Goal: Information Seeking & Learning: Understand process/instructions

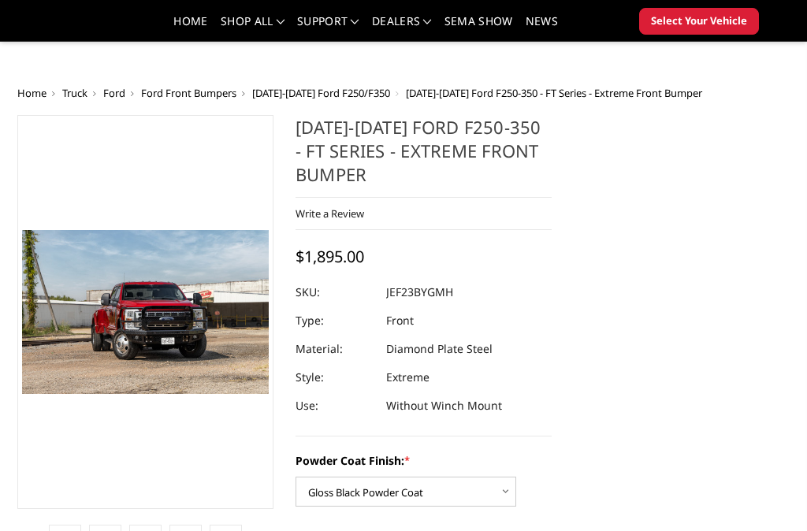
select select "3264"
select select "3266"
select select "3268"
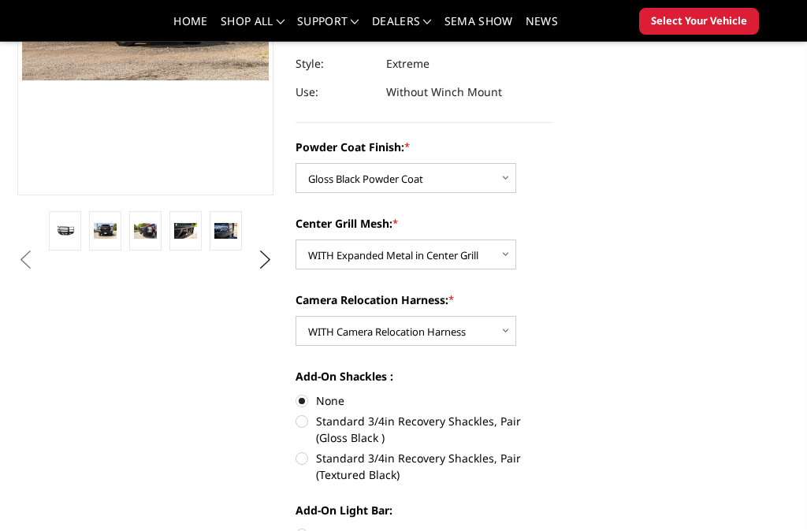
scroll to position [205, 0]
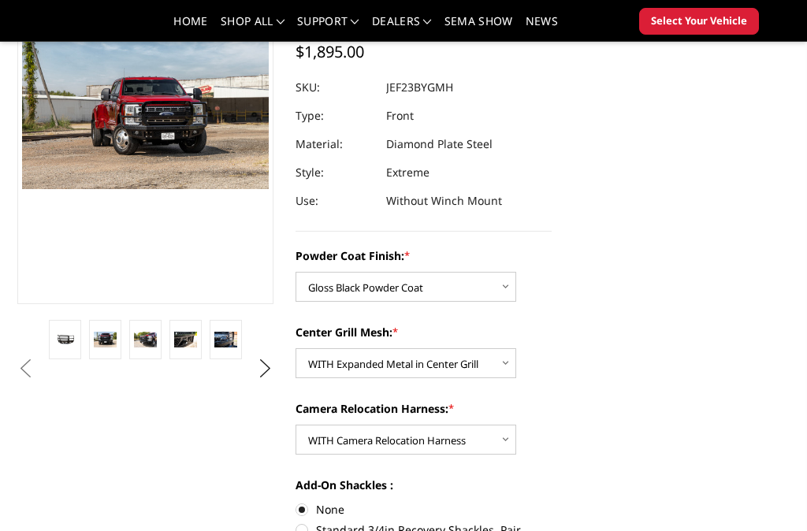
click at [224, 345] on img at bounding box center [225, 339] width 23 height 15
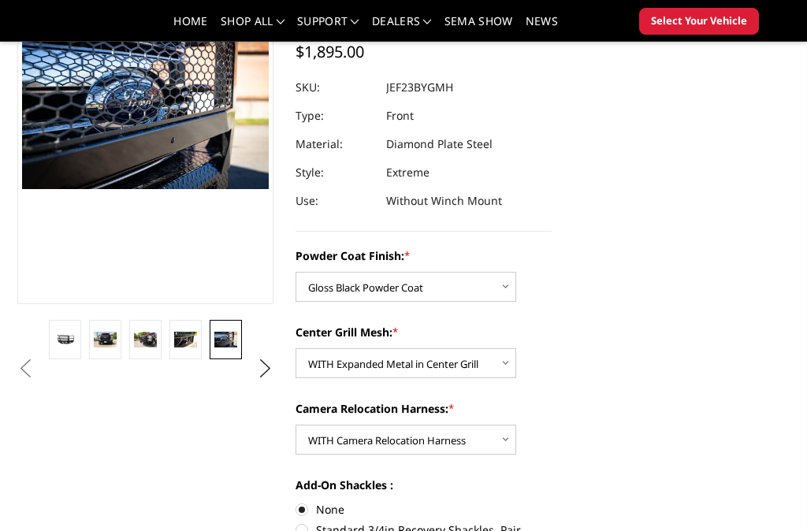
click at [180, 348] on link at bounding box center [186, 339] width 32 height 39
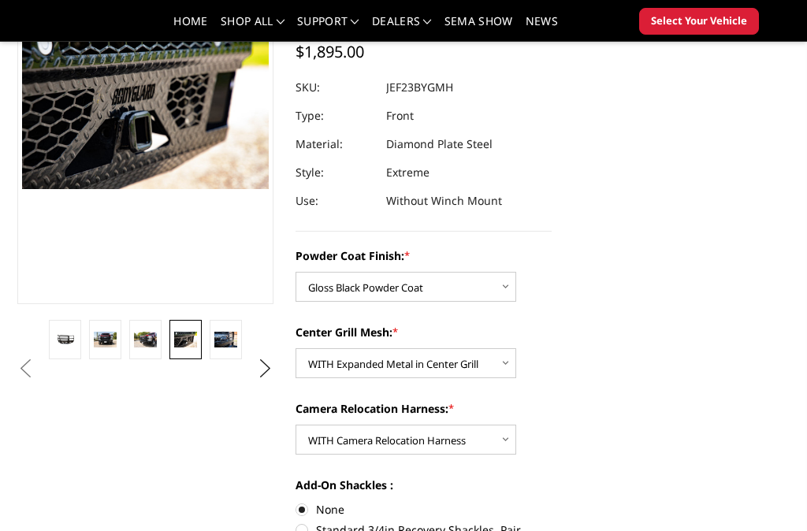
click at [155, 341] on img at bounding box center [145, 339] width 23 height 15
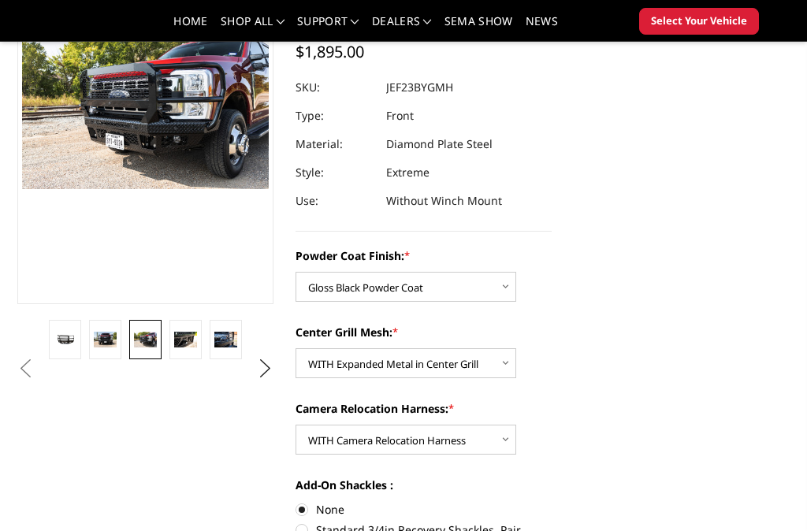
scroll to position [162, 0]
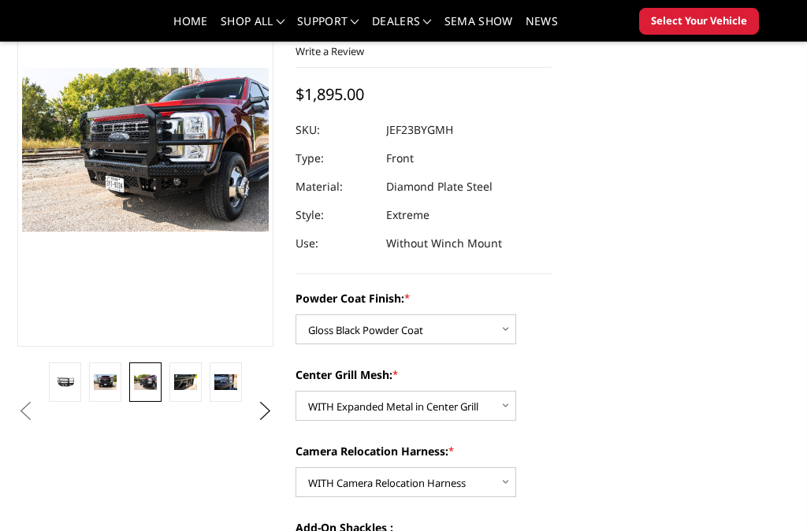
click at [99, 397] on link at bounding box center [105, 382] width 32 height 39
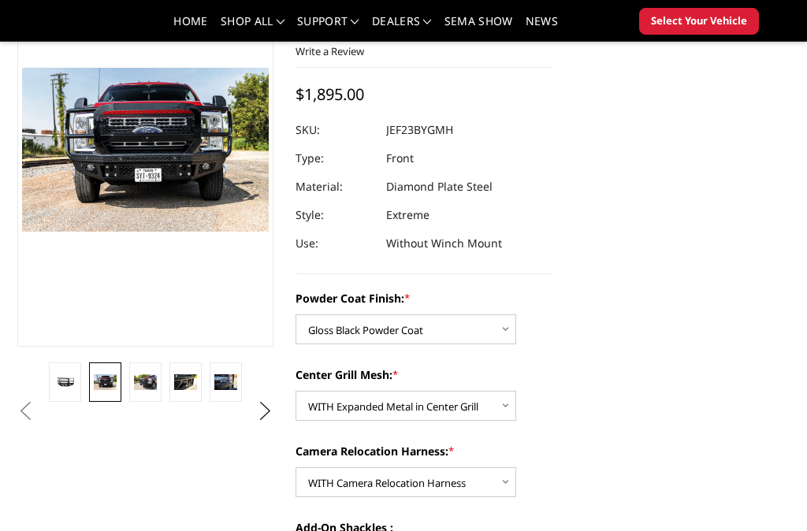
click at [70, 389] on link at bounding box center [65, 382] width 32 height 39
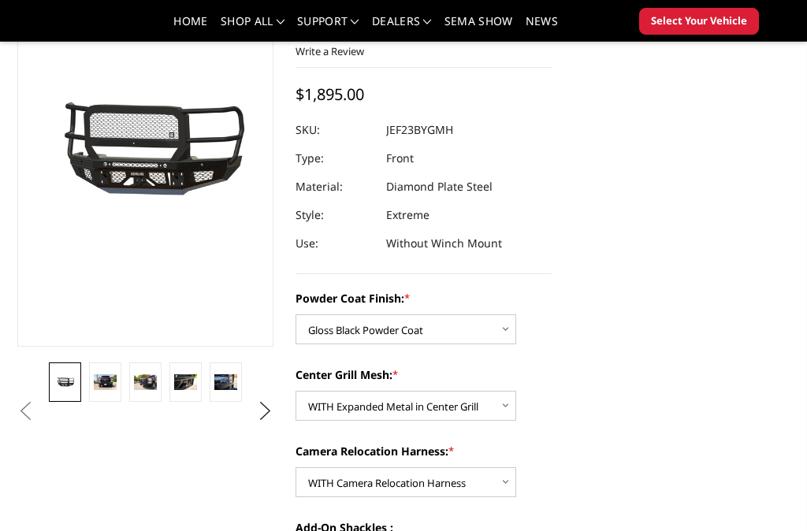
click at [270, 416] on button "Next" at bounding box center [266, 412] width 24 height 24
click at [265, 415] on button "Next" at bounding box center [266, 412] width 24 height 24
click at [234, 386] on img at bounding box center [225, 382] width 23 height 31
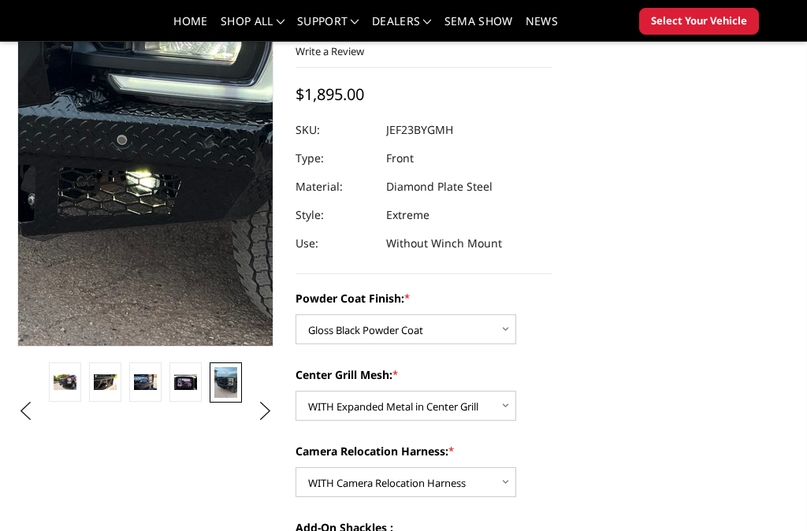
click at [187, 237] on img at bounding box center [65, 14] width 757 height 1009
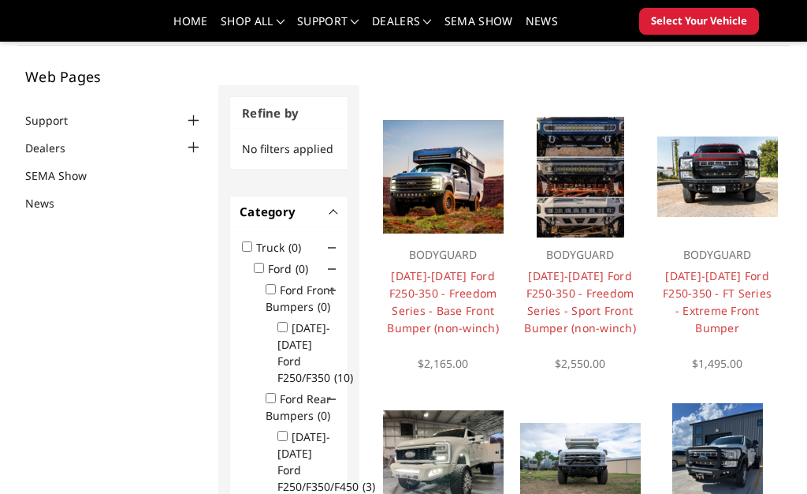
scroll to position [91, 0]
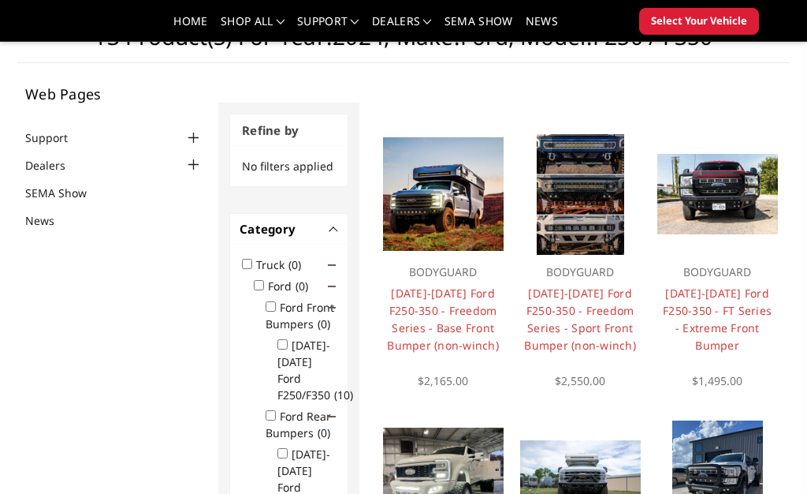
click at [737, 302] on link "[DATE]-[DATE] Ford F250-350 - FT Series - Extreme Front Bumper" at bounding box center [717, 318] width 109 height 67
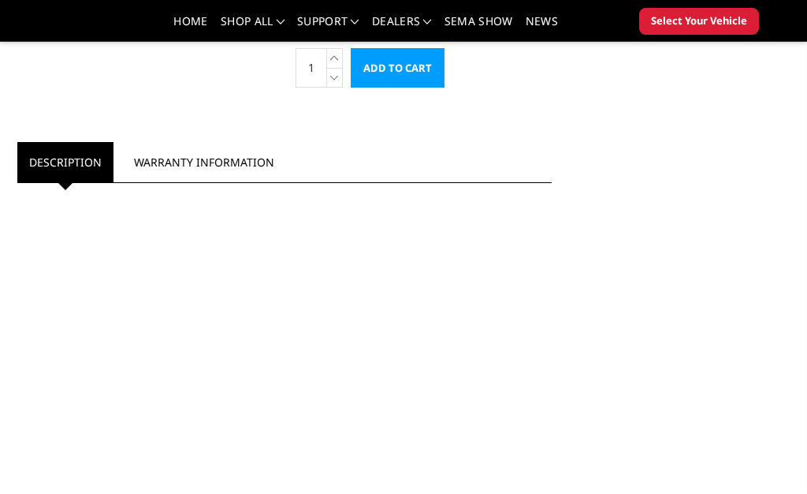
scroll to position [866, 0]
click at [173, 162] on link "Warranty Information" at bounding box center [204, 161] width 164 height 40
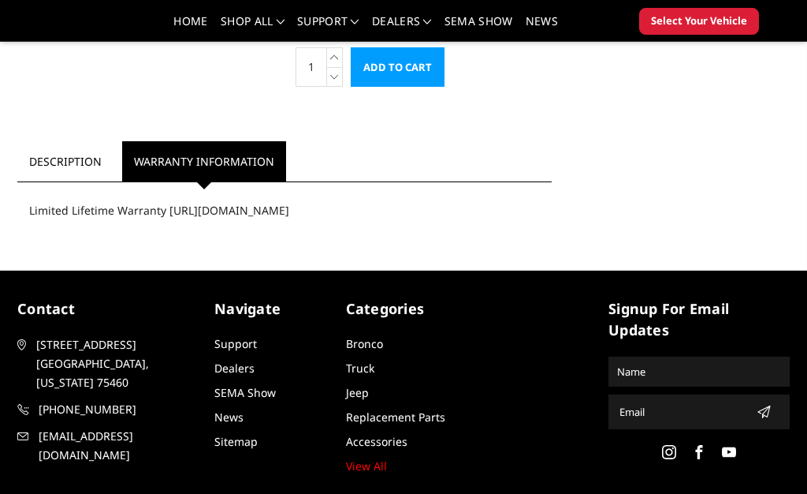
scroll to position [865, 0]
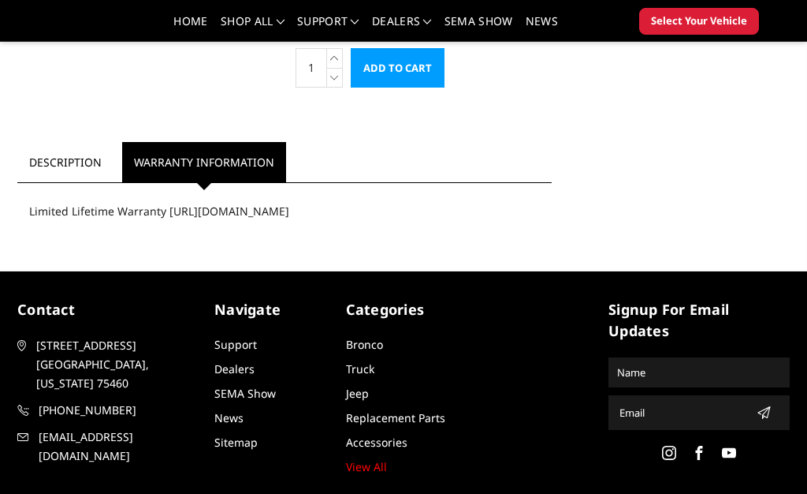
click at [46, 162] on link "Description" at bounding box center [65, 162] width 96 height 40
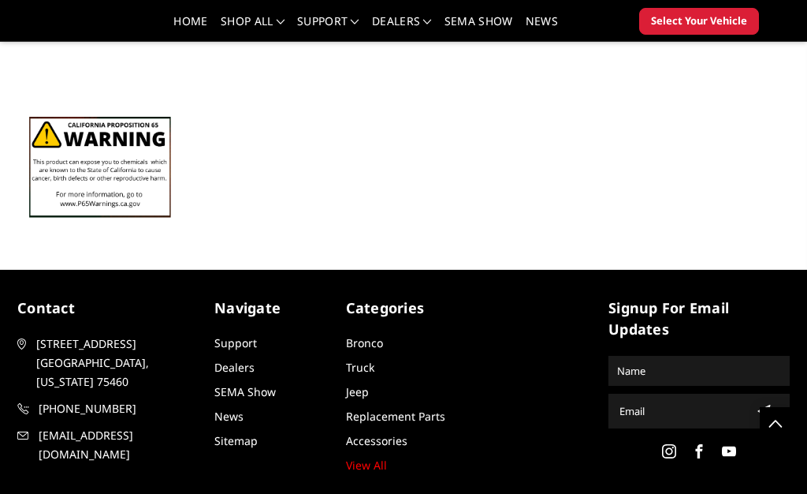
scroll to position [2676, 0]
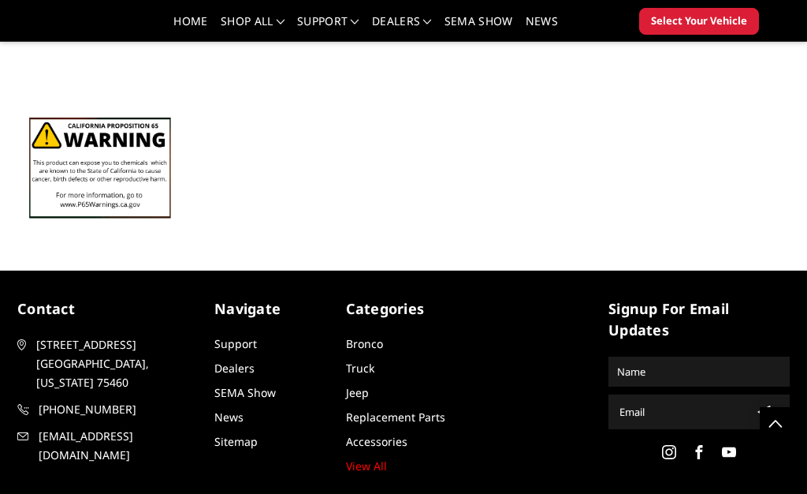
click at [225, 340] on link "Support" at bounding box center [235, 343] width 43 height 15
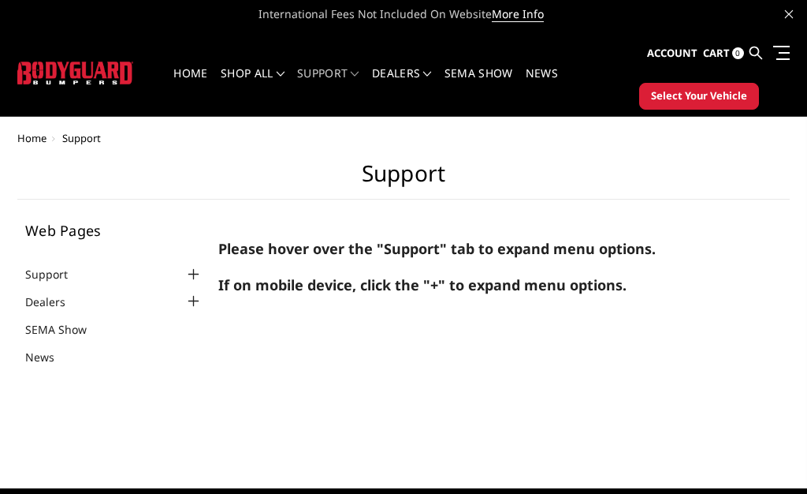
scroll to position [3, 0]
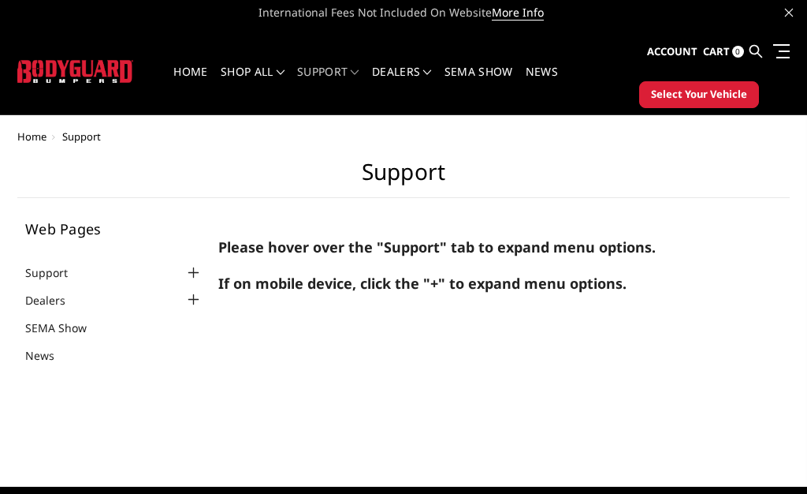
click at [187, 276] on div at bounding box center [193, 272] width 19 height 19
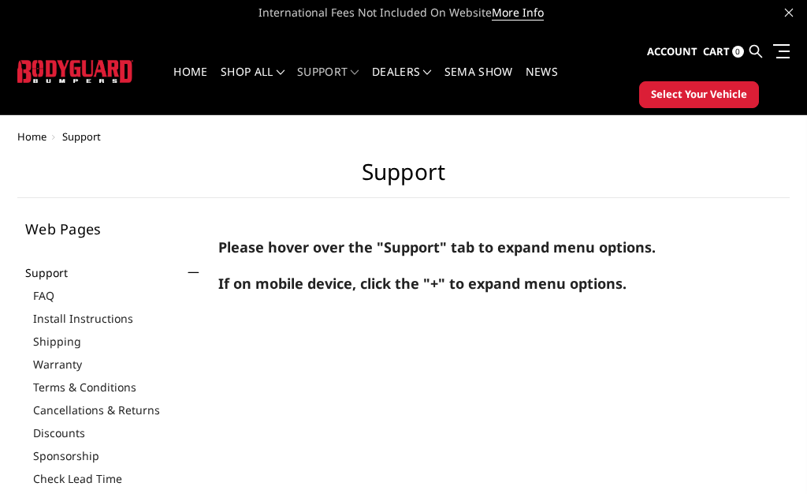
click at [106, 319] on link "Install Instructions" at bounding box center [118, 318] width 170 height 17
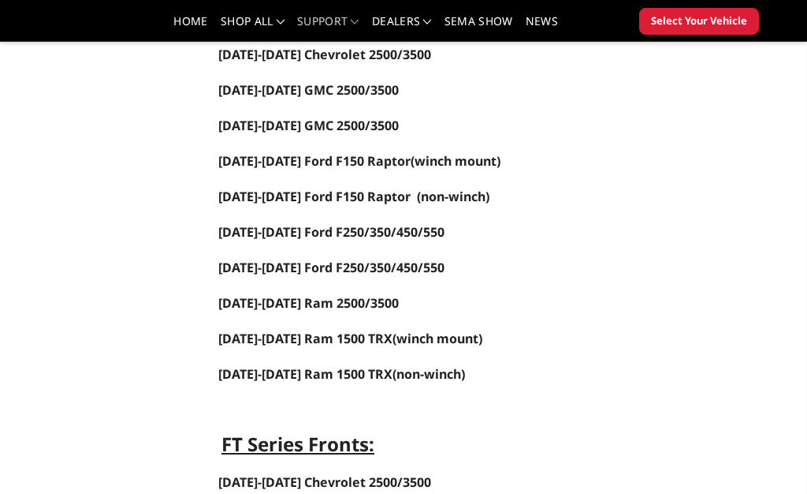
scroll to position [345, 0]
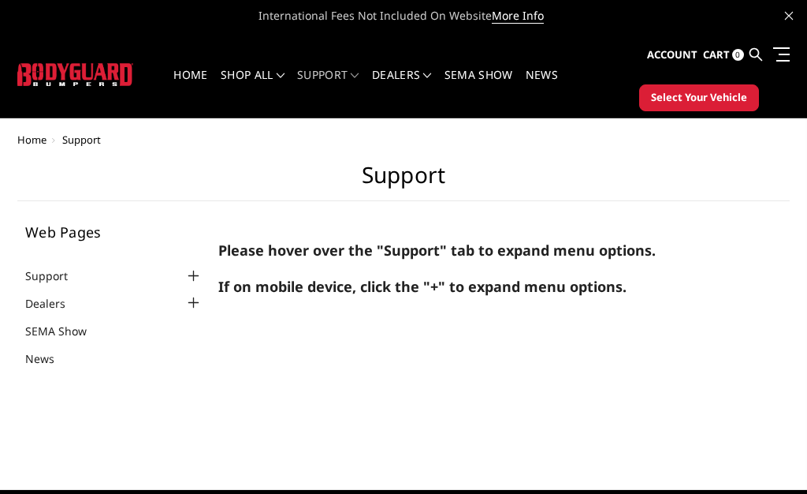
scroll to position [66, 0]
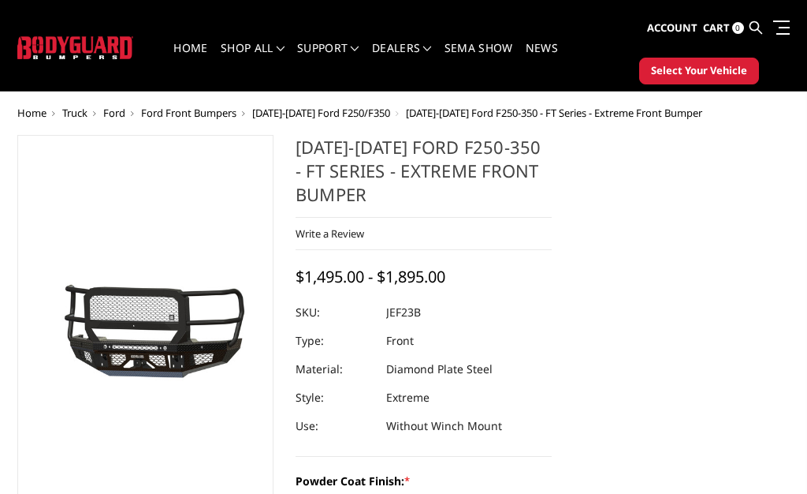
scroll to position [21, 0]
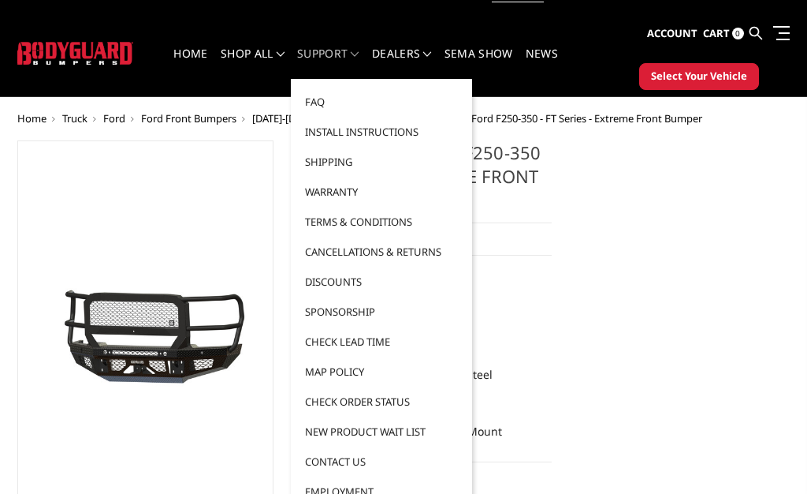
click at [326, 133] on link "Install Instructions" at bounding box center [381, 132] width 169 height 30
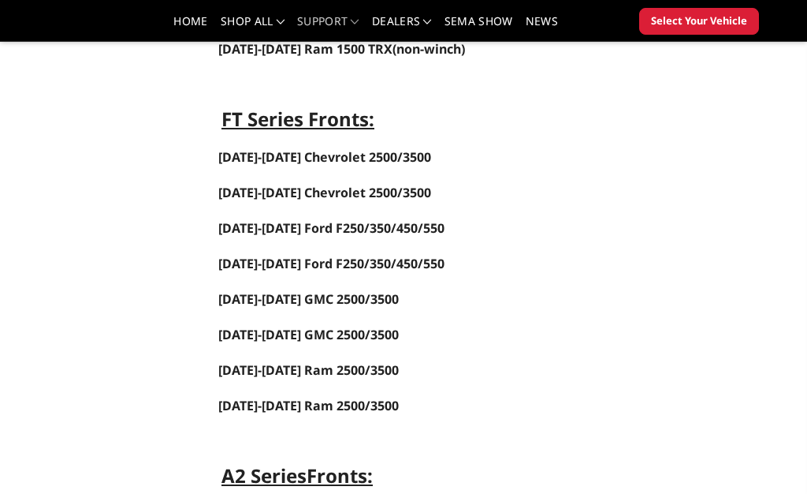
scroll to position [728, 0]
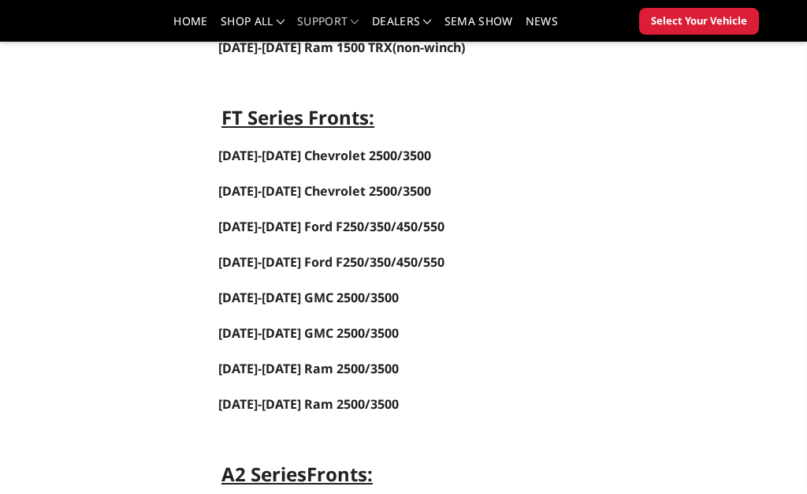
click at [259, 229] on span "[DATE]-[DATE] Ford F250/350/450/550" at bounding box center [331, 226] width 226 height 17
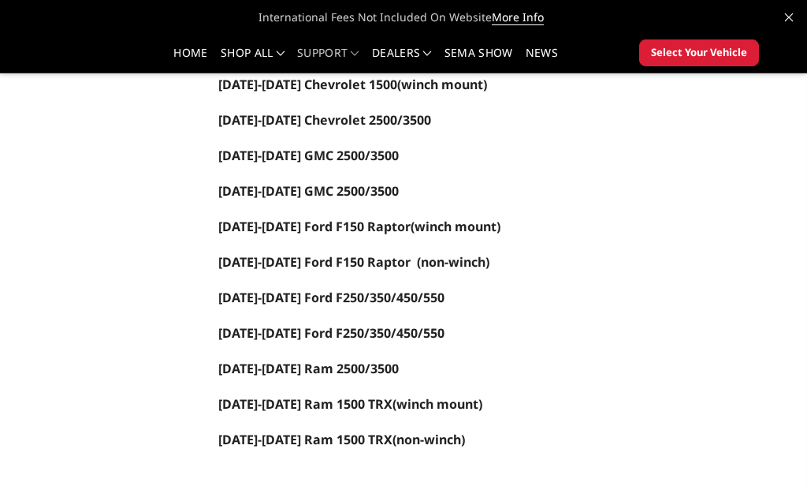
scroll to position [310, 0]
